Goal: Transaction & Acquisition: Purchase product/service

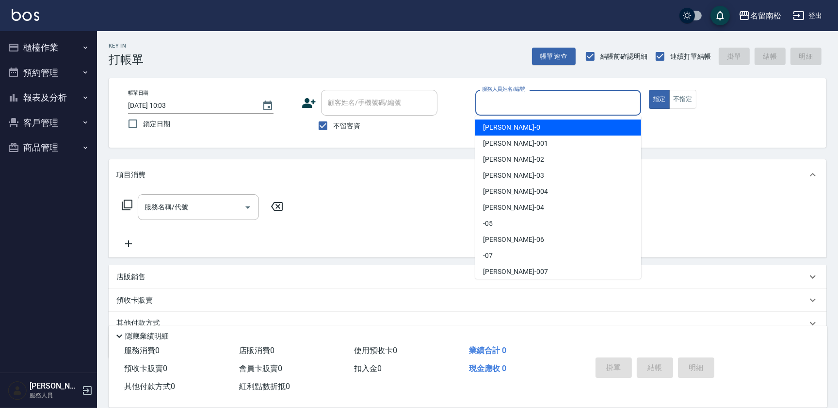
click at [545, 105] on input "服務人員姓名/編號" at bounding box center [558, 102] width 157 height 17
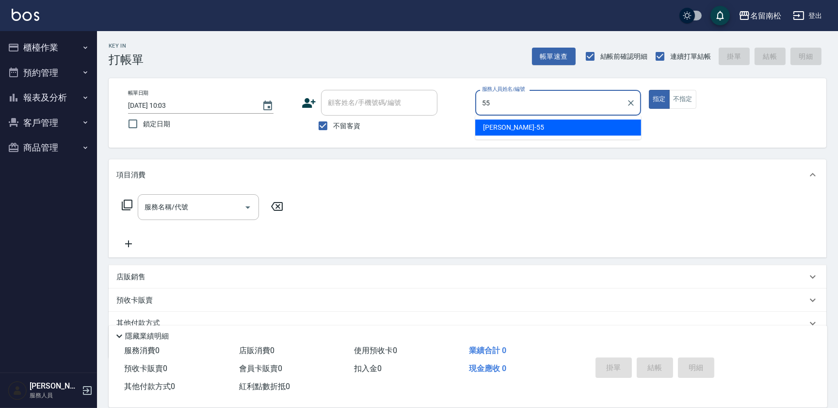
type input "[PERSON_NAME]-55"
type button "true"
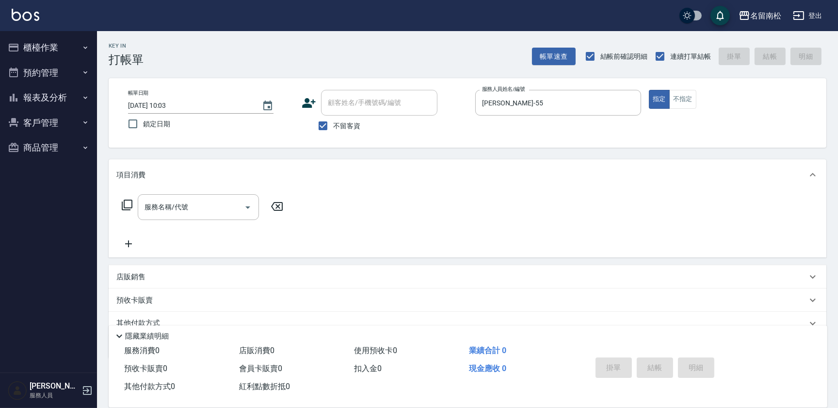
click at [126, 201] on icon at bounding box center [127, 205] width 12 height 12
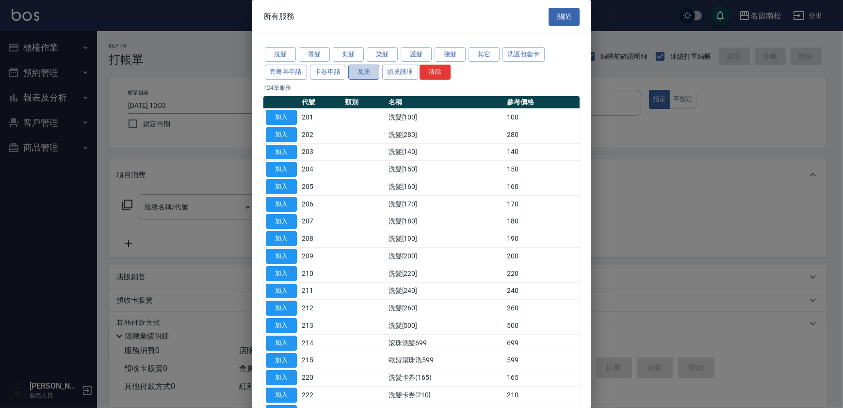
click at [366, 73] on button "瓦皮" at bounding box center [363, 72] width 31 height 15
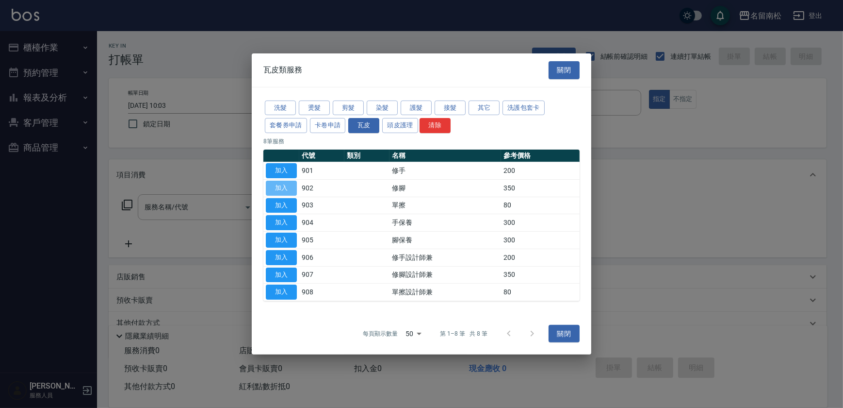
drag, startPoint x: 290, startPoint y: 186, endPoint x: 320, endPoint y: 210, distance: 39.0
click at [290, 187] on button "加入" at bounding box center [281, 187] width 31 height 15
type input "修腳(902)"
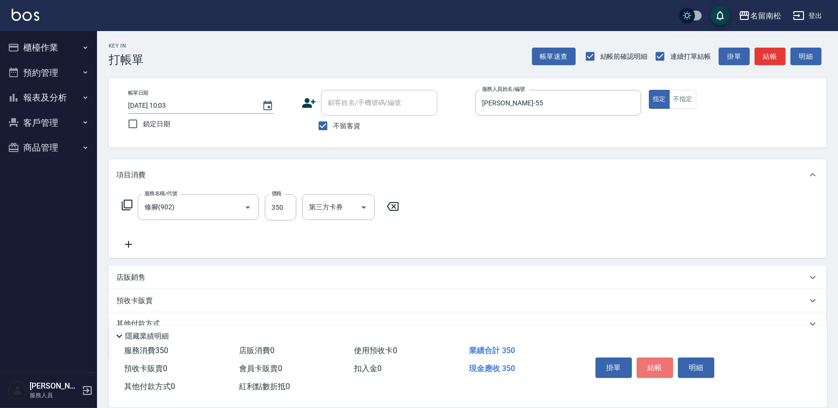
drag, startPoint x: 665, startPoint y: 362, endPoint x: 667, endPoint y: 350, distance: 12.4
click at [665, 360] on button "結帳" at bounding box center [655, 367] width 36 height 20
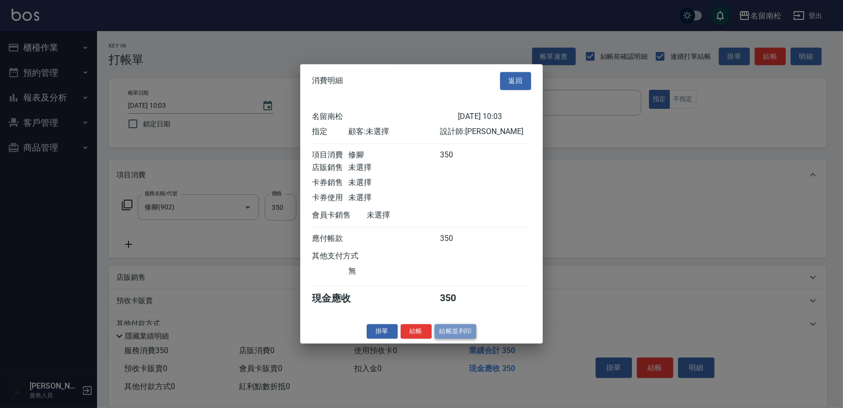
click at [453, 333] on button "結帳並列印" at bounding box center [456, 331] width 42 height 15
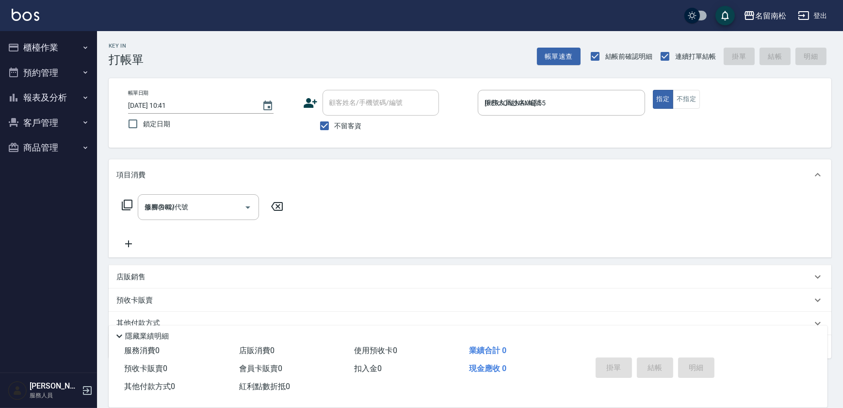
type input "[DATE] 10:41"
